Goal: Task Accomplishment & Management: Manage account settings

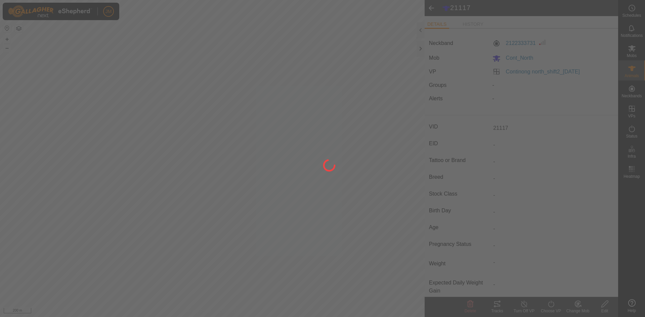
click at [419, 48] on div at bounding box center [322, 158] width 645 height 317
click at [421, 48] on div at bounding box center [322, 158] width 645 height 317
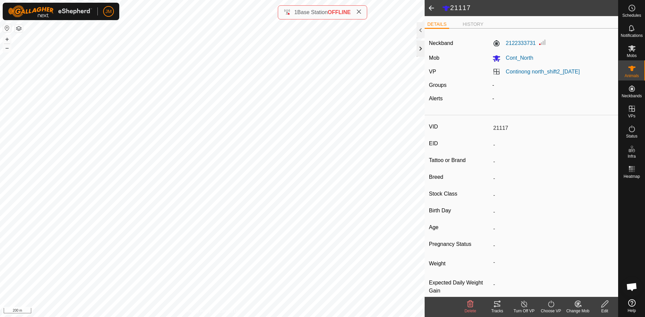
click at [422, 46] on div at bounding box center [421, 49] width 8 height 16
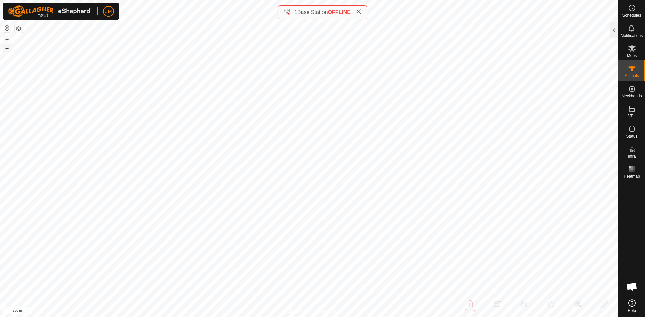
click at [6, 46] on button "–" at bounding box center [7, 48] width 8 height 8
click at [361, 13] on icon at bounding box center [358, 11] width 5 height 5
type input "18813"
type input "-"
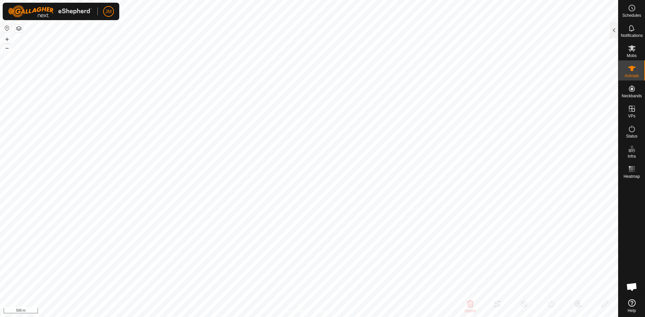
type input "-"
click at [8, 41] on button "+" at bounding box center [7, 39] width 8 height 8
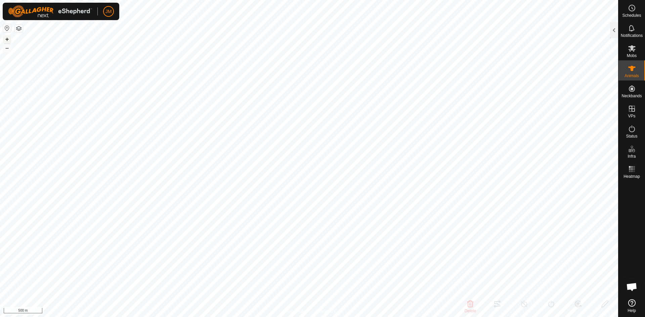
click at [8, 41] on button "+" at bounding box center [7, 39] width 8 height 8
click at [7, 39] on button "+" at bounding box center [7, 39] width 8 height 8
click at [8, 48] on button "–" at bounding box center [7, 48] width 8 height 8
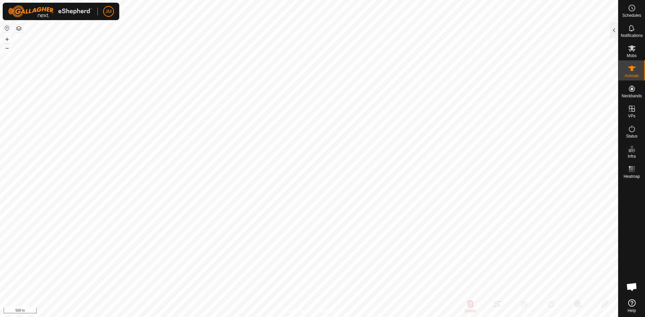
click at [11, 38] on div "+ –" at bounding box center [7, 43] width 9 height 17
click at [8, 38] on button "+" at bounding box center [7, 39] width 8 height 8
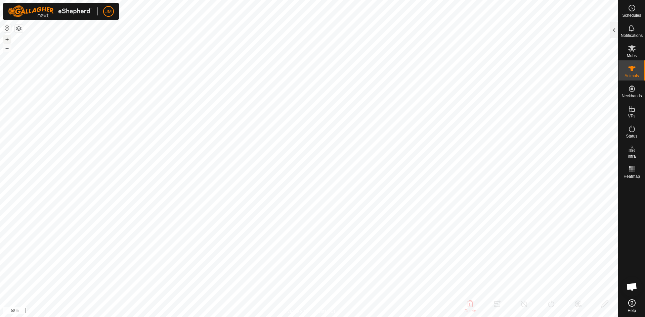
click at [8, 38] on button "+" at bounding box center [7, 39] width 8 height 8
type input "21188"
type input "-"
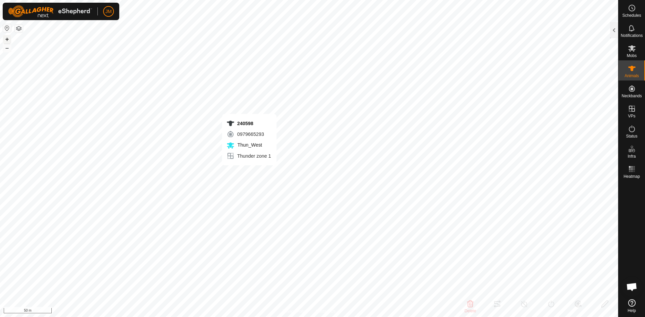
type input "-"
type input "240694"
type input "-"
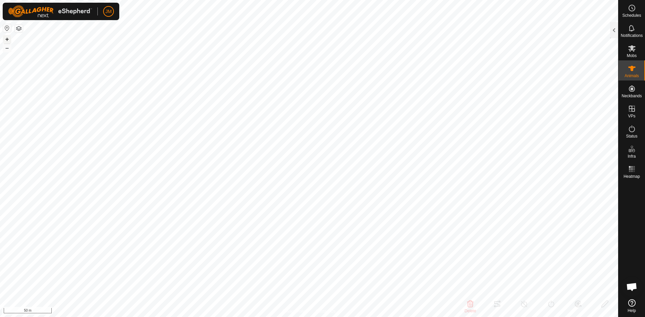
type input "-"
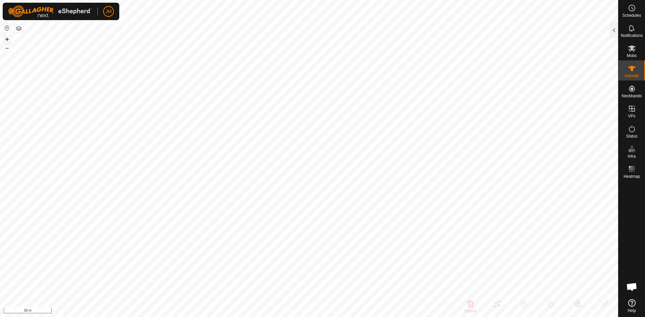
type input "240598"
click at [9, 49] on button "–" at bounding box center [7, 48] width 8 height 8
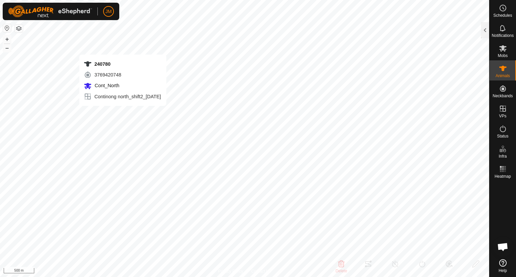
type input "240780"
type input "-"
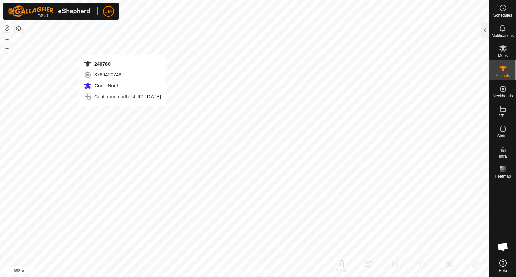
type input "-"
type input "18813"
type input "-"
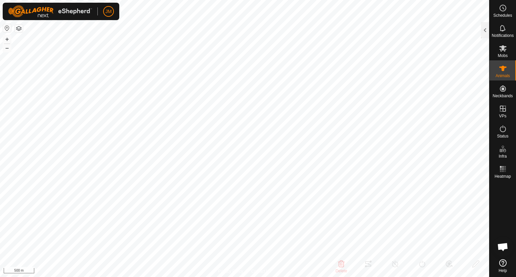
type input "-"
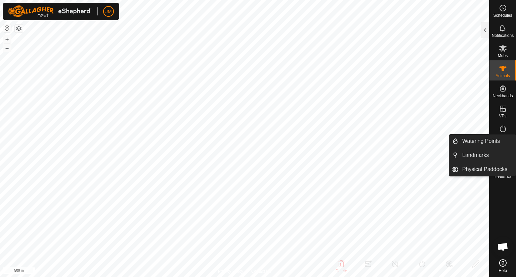
type input "18813"
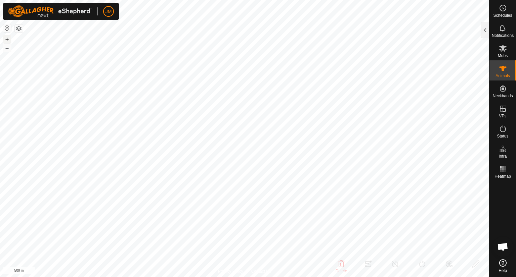
click at [6, 39] on button "+" at bounding box center [7, 39] width 8 height 8
click at [8, 50] on button "–" at bounding box center [7, 48] width 8 height 8
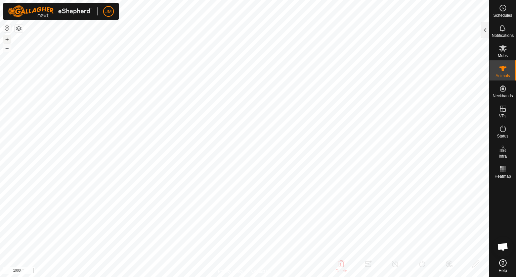
click at [8, 38] on button "+" at bounding box center [7, 39] width 8 height 8
click at [9, 50] on button "–" at bounding box center [7, 48] width 8 height 8
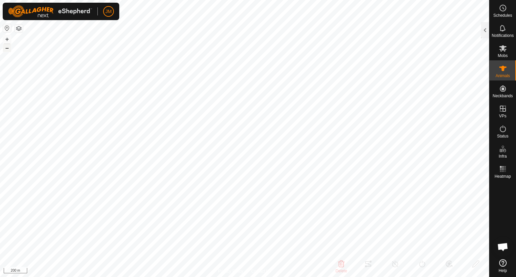
click at [9, 50] on button "–" at bounding box center [7, 48] width 8 height 8
type input "220679"
type input "-"
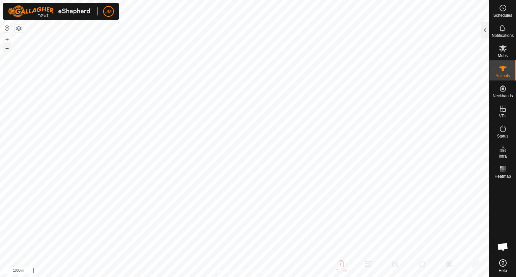
type input "-"
type input "220679"
